Goal: Task Accomplishment & Management: Manage account settings

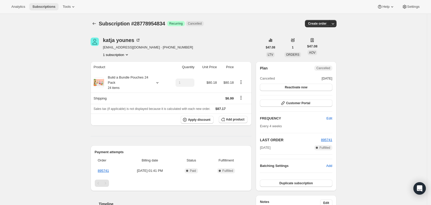
click at [46, 5] on span "Subscriptions" at bounding box center [43, 7] width 23 height 4
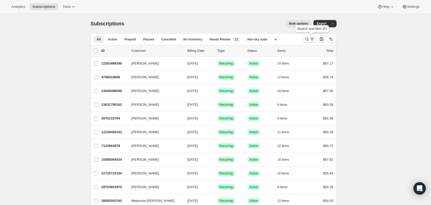
click at [314, 39] on icon "Search and filter results" at bounding box center [312, 39] width 5 height 5
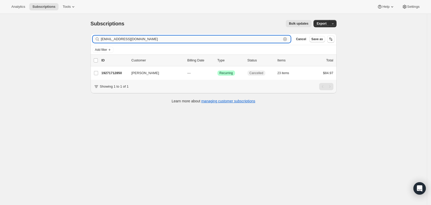
drag, startPoint x: 145, startPoint y: 39, endPoint x: 104, endPoint y: 42, distance: 41.8
click at [104, 42] on input "[EMAIL_ADDRESS][DOMAIN_NAME]" at bounding box center [191, 38] width 181 height 7
click at [155, 39] on input "[EMAIL_ADDRESS][DOMAIN_NAME]" at bounding box center [191, 38] width 181 height 7
drag, startPoint x: 143, startPoint y: 39, endPoint x: 101, endPoint y: 41, distance: 42.0
click at [101, 41] on div "[EMAIL_ADDRESS][DOMAIN_NAME] Clear" at bounding box center [192, 38] width 198 height 7
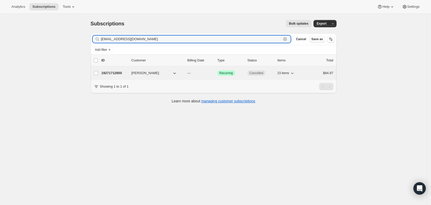
paste input "[EMAIL_ADDRESS][DOMAIN_NAME]"
type input "[EMAIL_ADDRESS][DOMAIN_NAME]"
click at [198, 73] on span "[DATE]" at bounding box center [192, 73] width 11 height 4
